Goal: Task Accomplishment & Management: Manage account settings

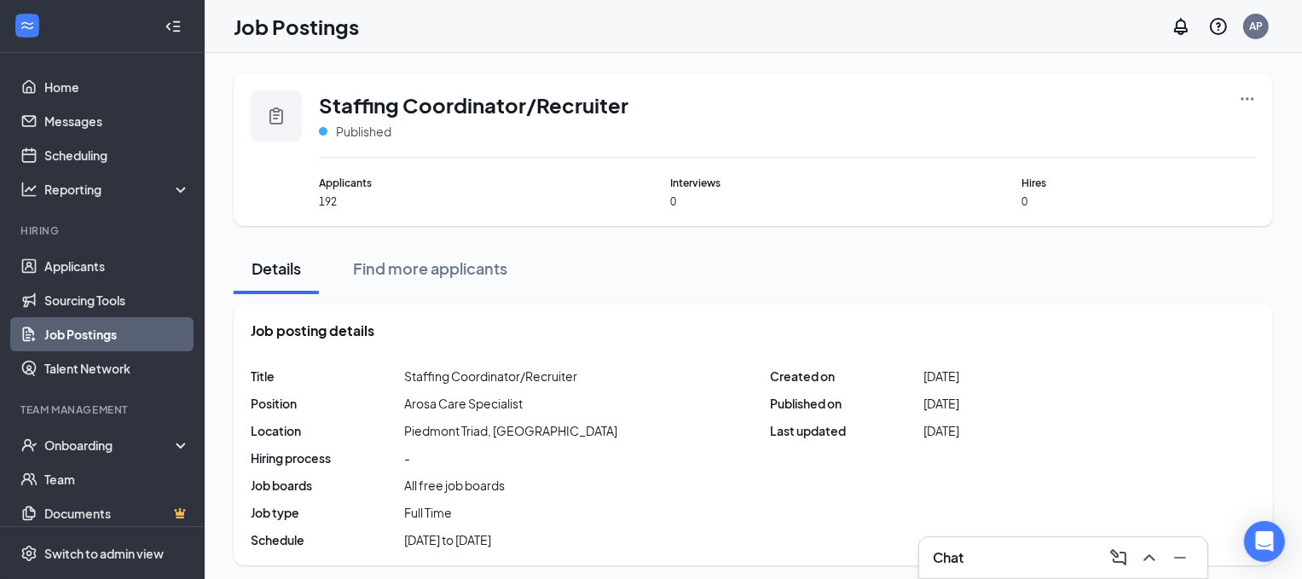
click at [133, 344] on link "Job Postings" at bounding box center [117, 334] width 146 height 34
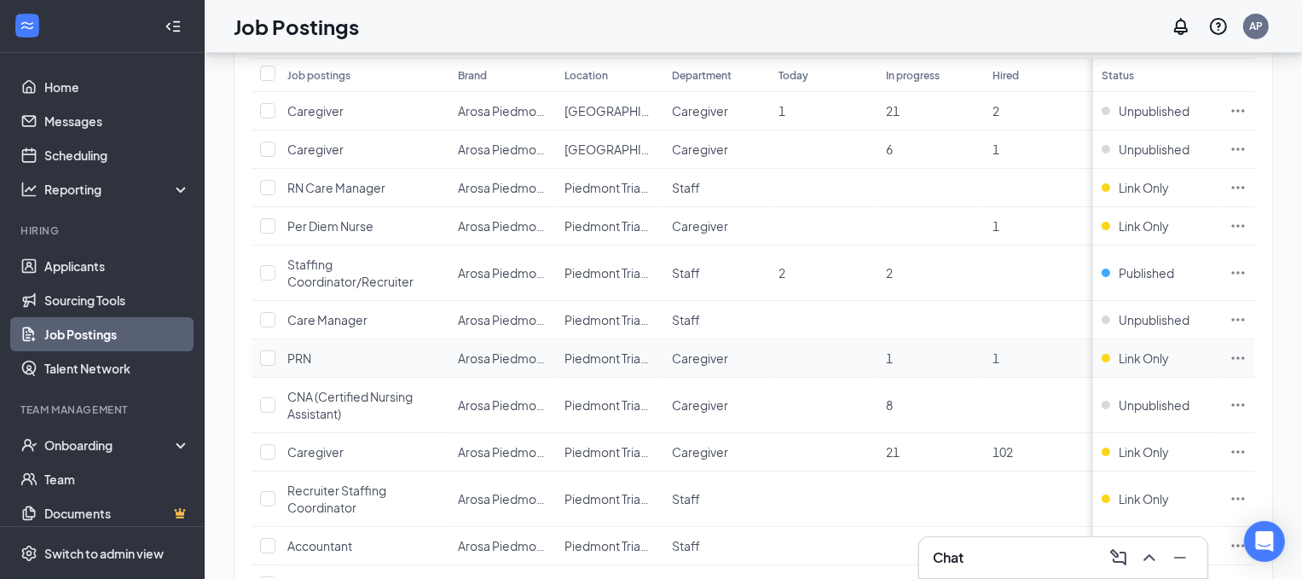
scroll to position [232, 0]
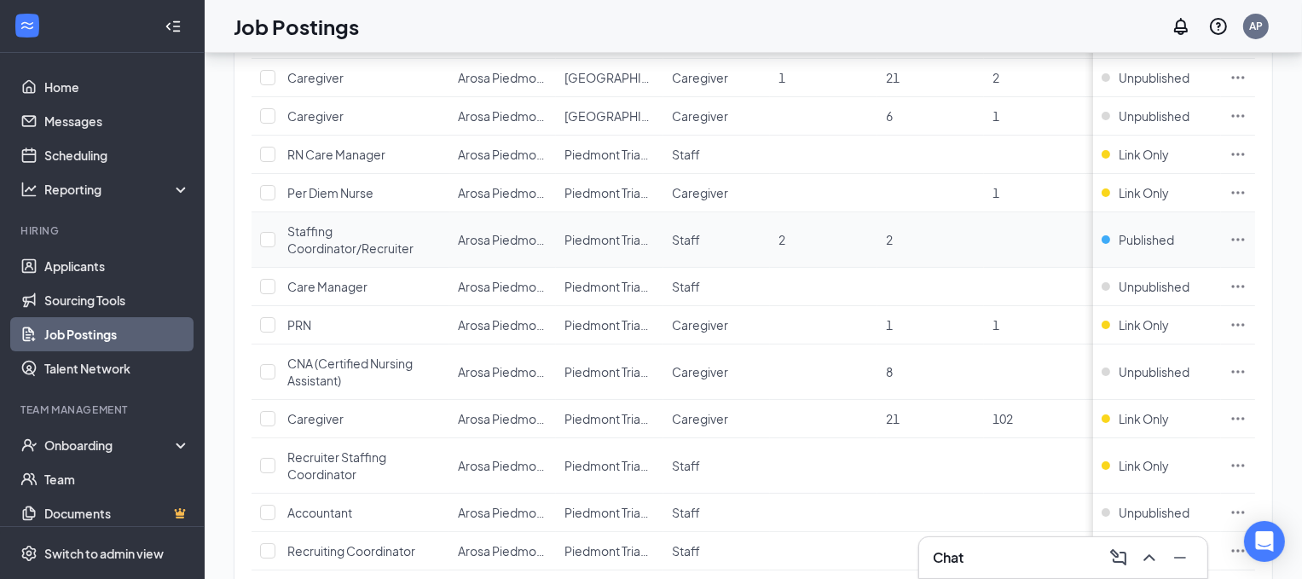
click at [417, 252] on div "Staffing Coordinator/Recruiter" at bounding box center [363, 240] width 153 height 34
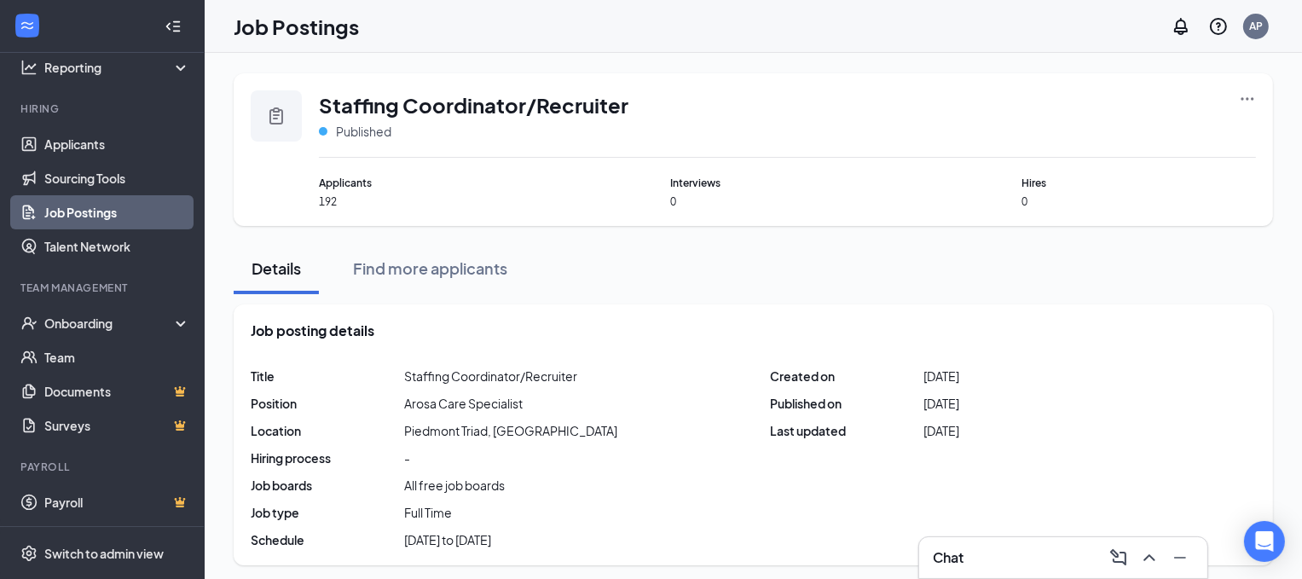
click at [297, 123] on div at bounding box center [276, 115] width 51 height 51
click at [288, 116] on div at bounding box center [276, 115] width 51 height 51
click at [427, 271] on div "Find more applicants" at bounding box center [430, 268] width 154 height 21
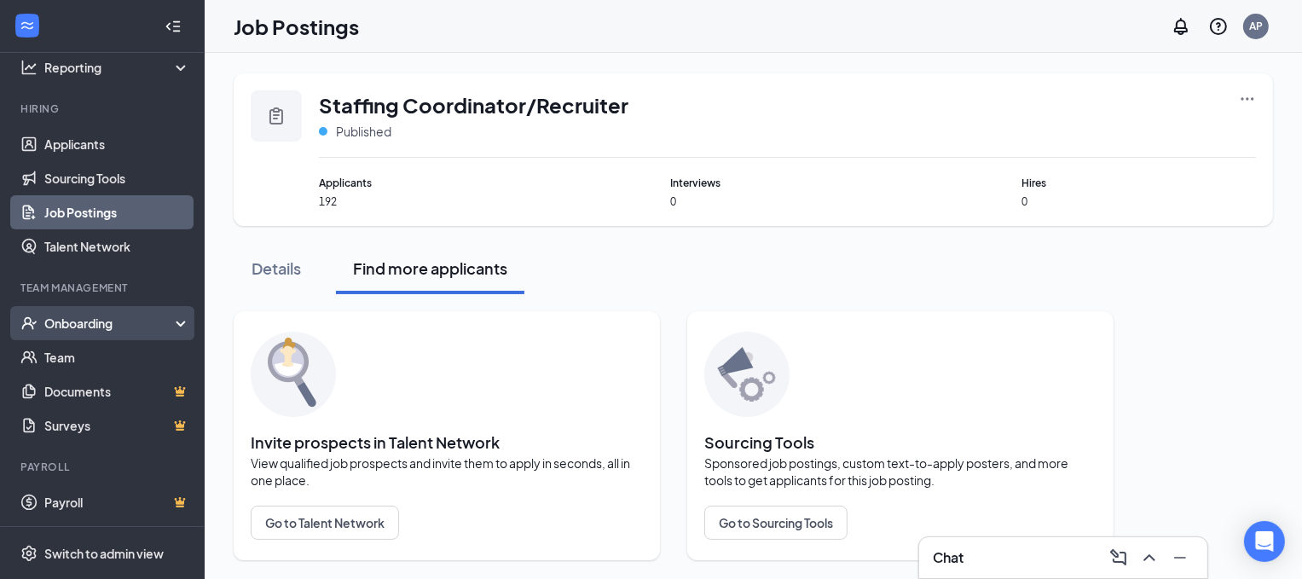
click at [139, 327] on div "Onboarding" at bounding box center [109, 323] width 131 height 17
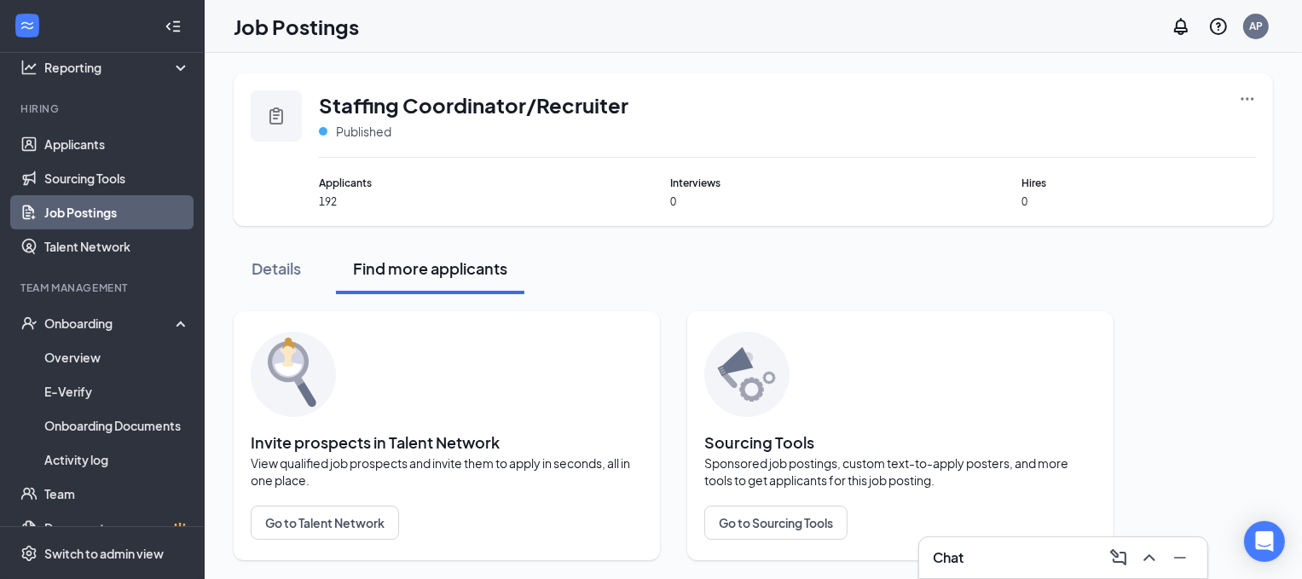
click at [322, 258] on div "Details Find more applicants" at bounding box center [753, 268] width 1039 height 51
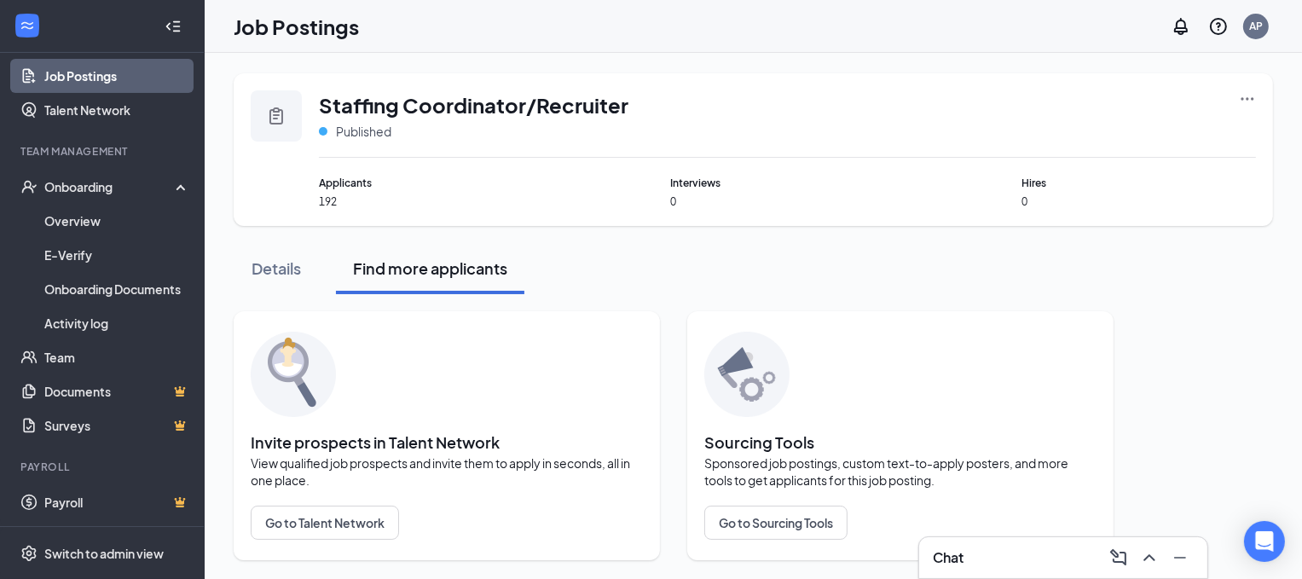
scroll to position [1, 0]
click at [165, 81] on link "Job Postings" at bounding box center [117, 76] width 146 height 34
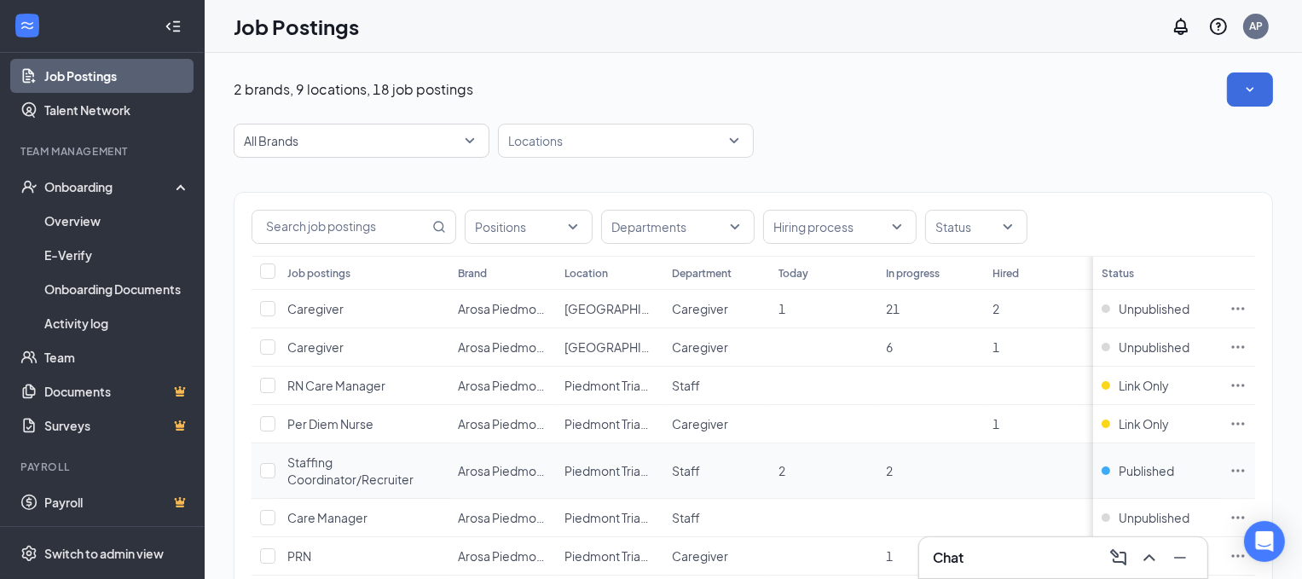
click at [408, 461] on div "Staffing Coordinator/Recruiter" at bounding box center [363, 471] width 153 height 34
